Goal: Task Accomplishment & Management: Manage account settings

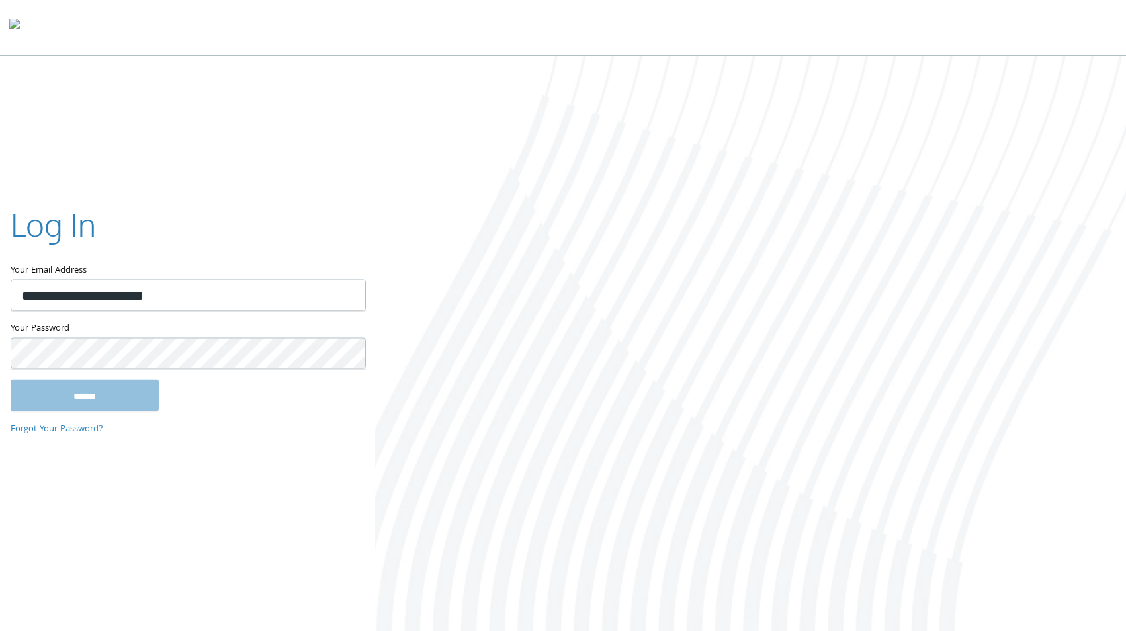
type input "**********"
click at [11, 380] on input "******" at bounding box center [85, 396] width 148 height 32
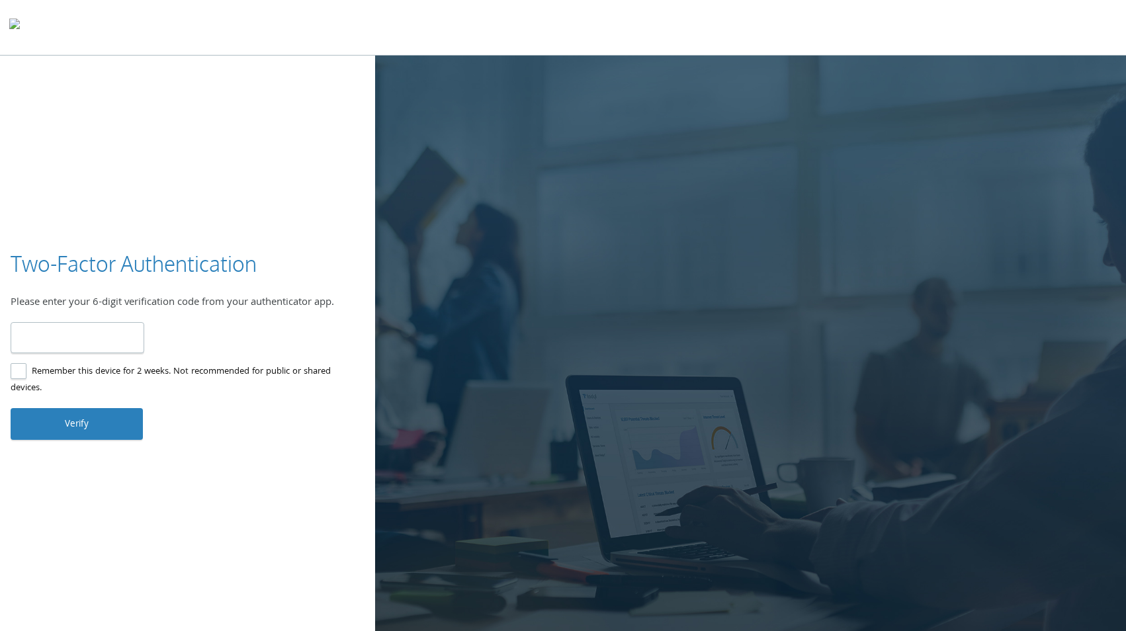
paste input "******"
type input "******"
